Goal: Transaction & Acquisition: Purchase product/service

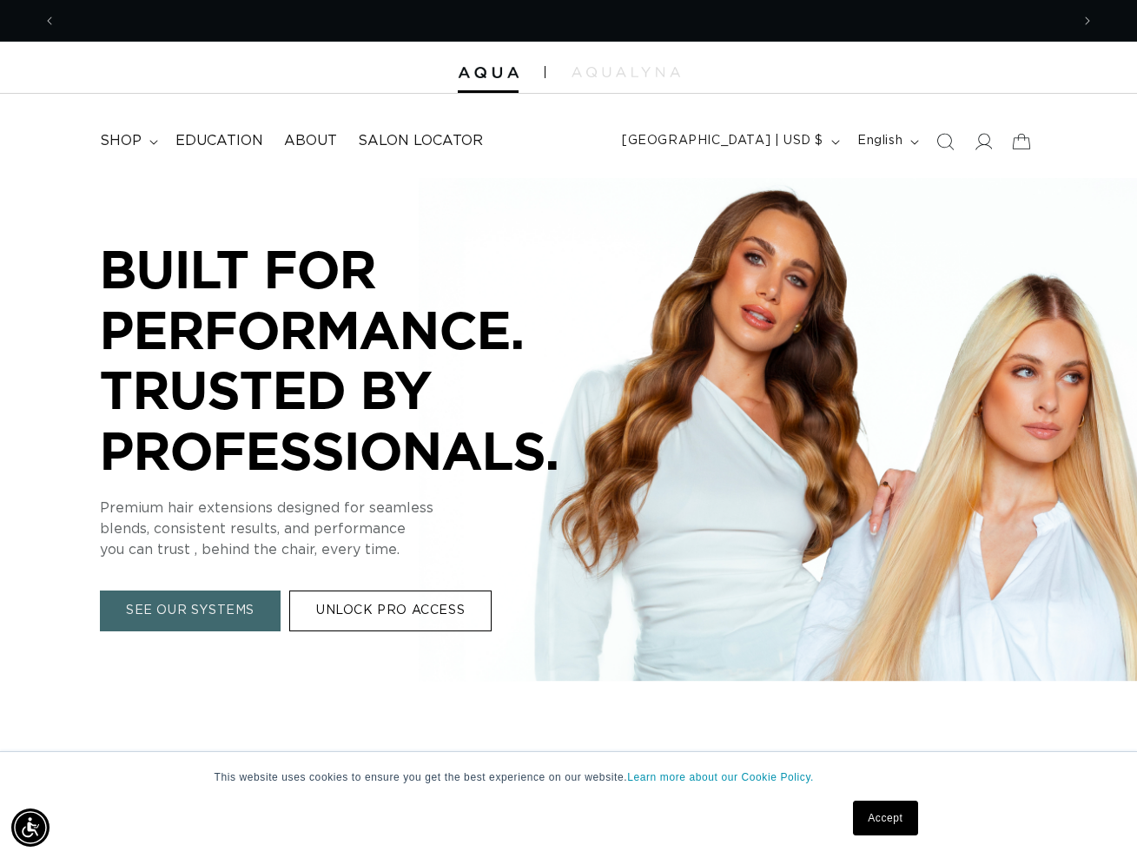
scroll to position [0, 1013]
click at [127, 145] on span "shop" at bounding box center [121, 141] width 42 height 18
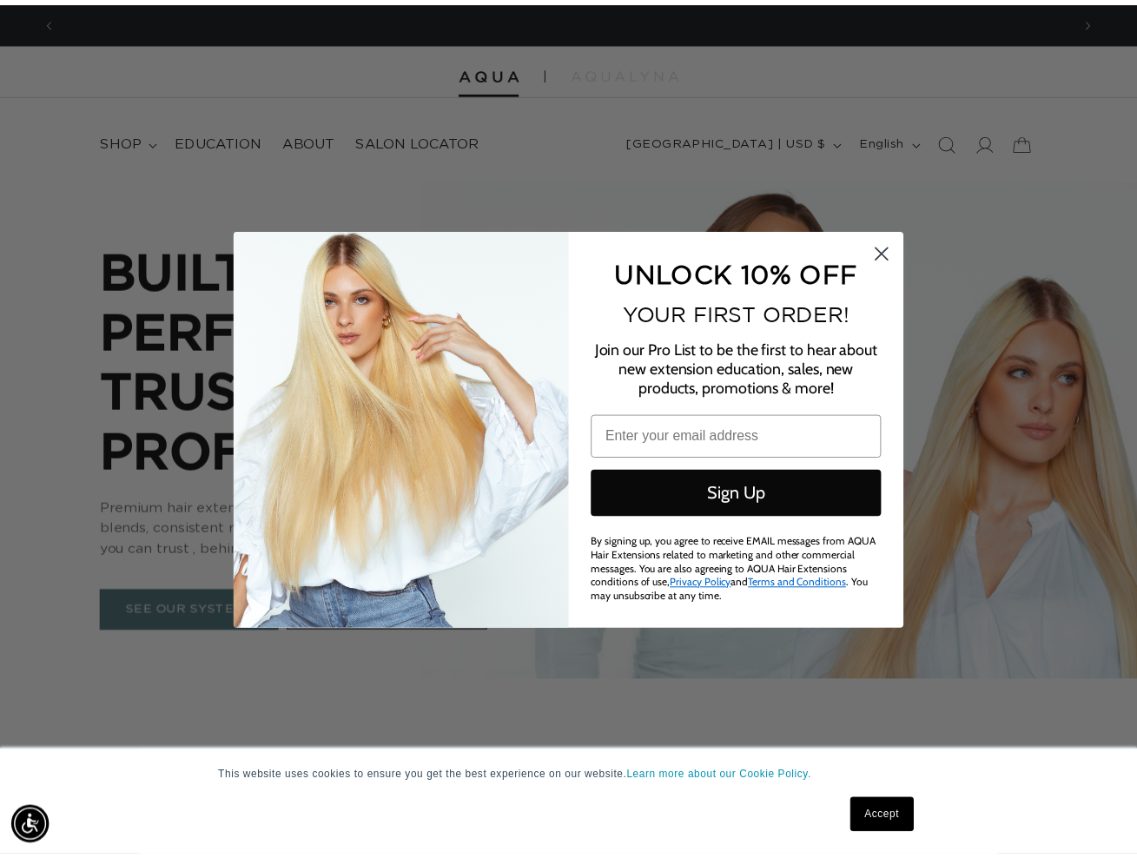
scroll to position [0, 0]
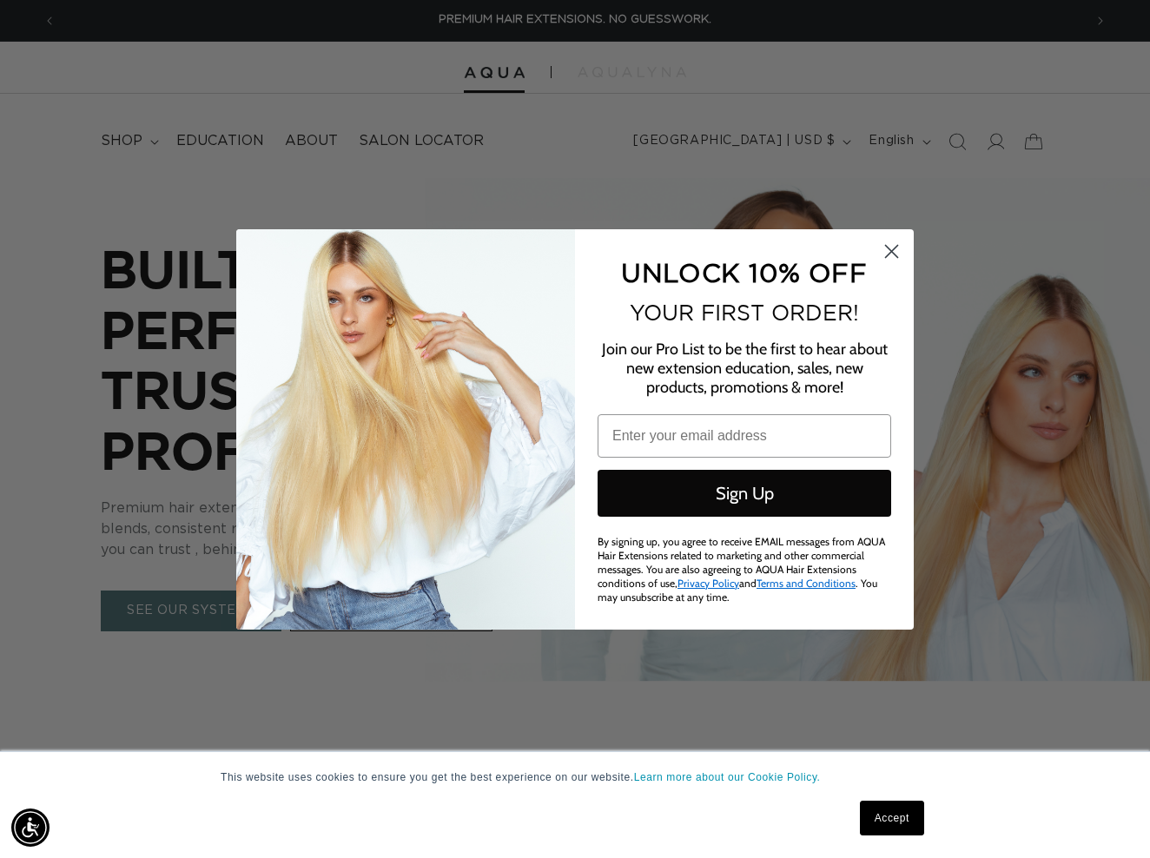
click at [894, 258] on circle "Close dialog" at bounding box center [891, 250] width 29 height 29
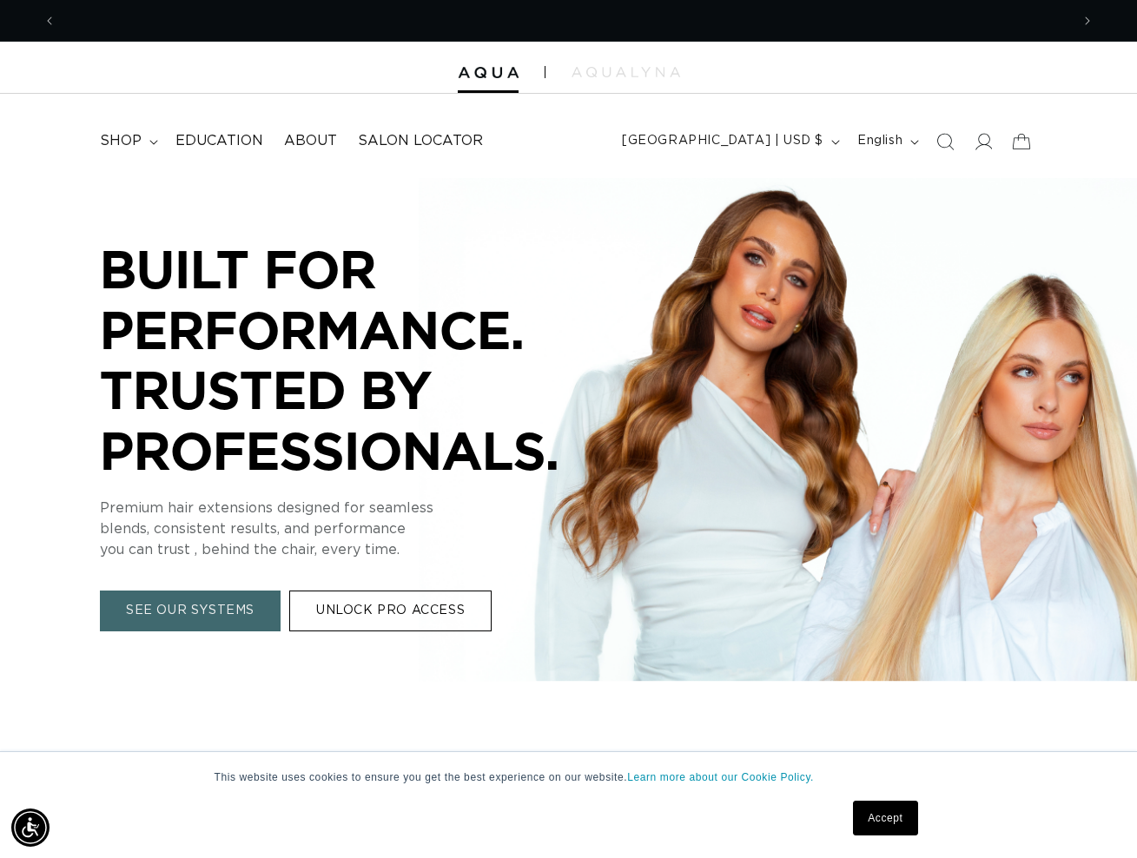
scroll to position [0, 2027]
click at [145, 136] on summary "shop" at bounding box center [127, 141] width 76 height 39
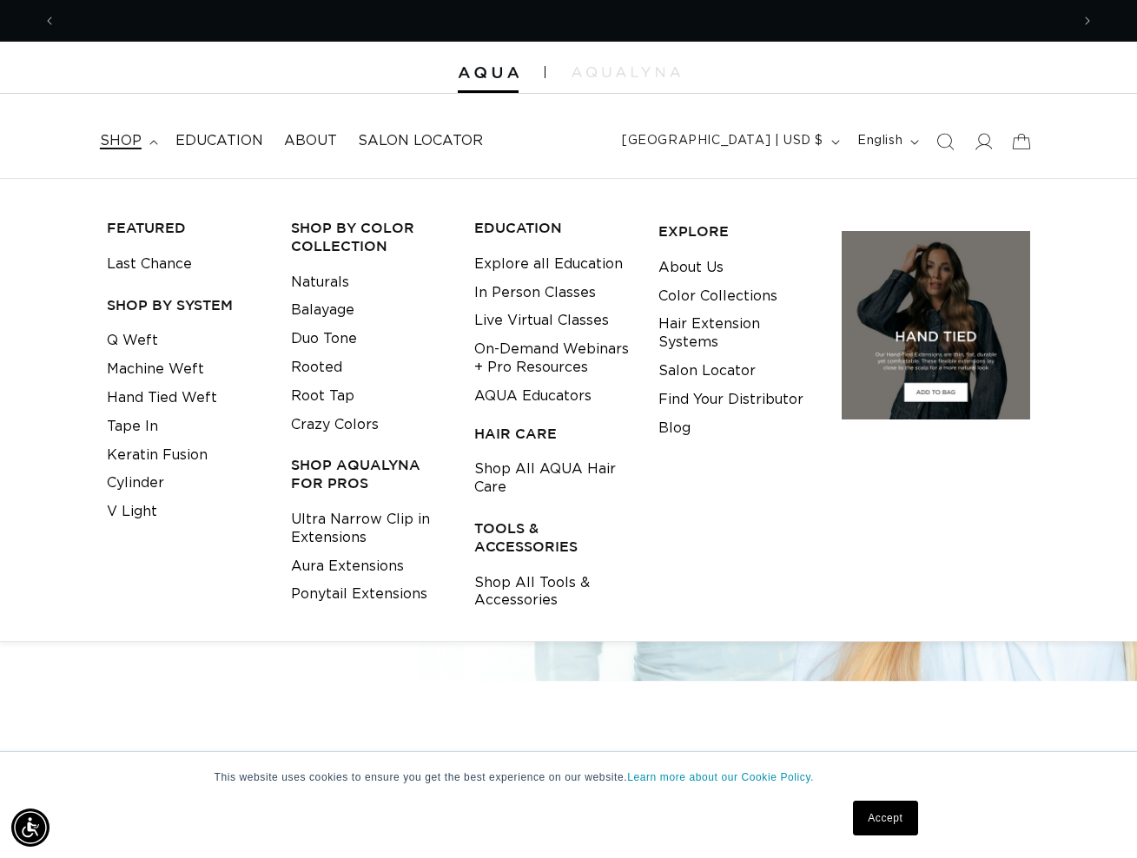
scroll to position [0, 0]
click at [541, 574] on link "Shop All Tools & Accessories" at bounding box center [552, 592] width 157 height 47
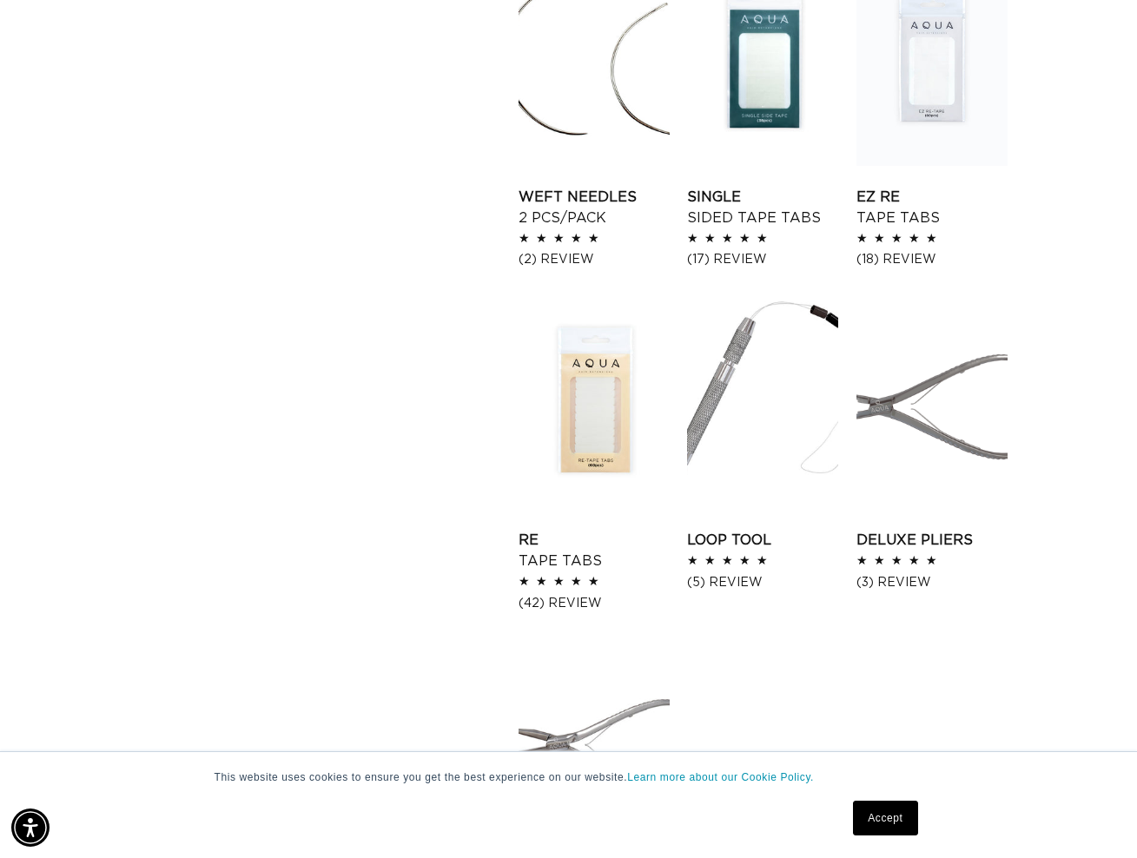
scroll to position [0, 1013]
click at [727, 543] on link "Loop Tool" at bounding box center [762, 540] width 151 height 21
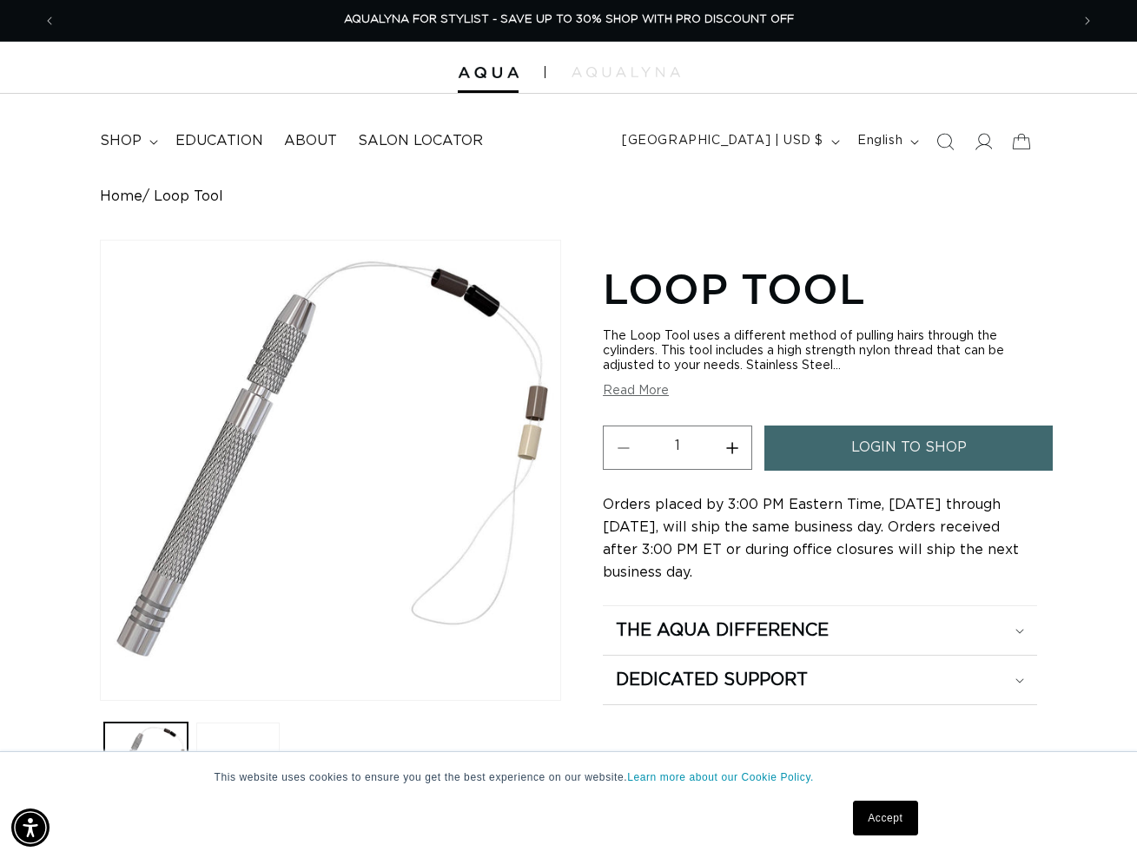
scroll to position [0, 2027]
